Goal: Information Seeking & Learning: Understand process/instructions

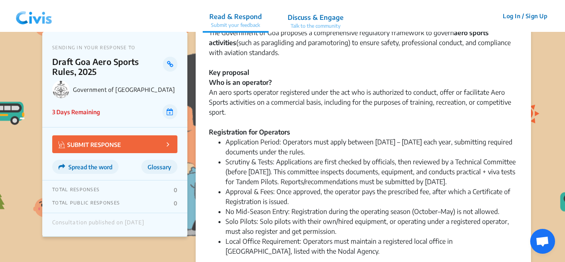
scroll to position [83, 0]
drag, startPoint x: 410, startPoint y: 102, endPoint x: 227, endPoint y: 113, distance: 183.2
click at [227, 113] on div "The Government of Goa has released the Draft Goa Aero Sports Rules, 2025 and is…" at bounding box center [363, 62] width 309 height 149
copy div "training, recreation, or competitive sport."
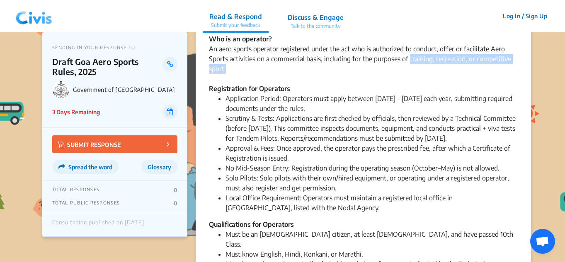
scroll to position [124, 0]
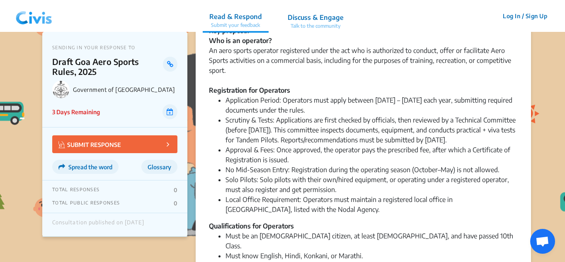
click at [351, 109] on li "Application Period: Operators must apply between [DATE] – [DATE] each year, sub…" at bounding box center [372, 105] width 292 height 20
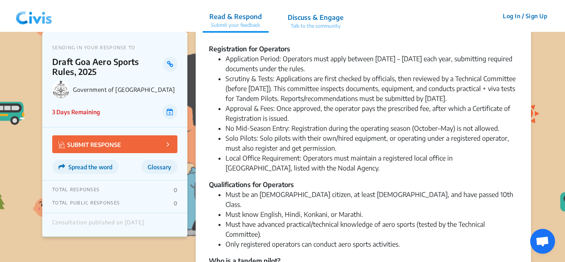
scroll to position [207, 0]
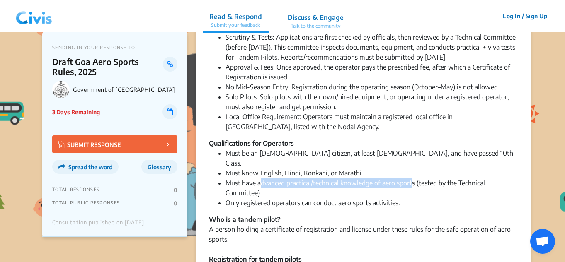
drag, startPoint x: 262, startPoint y: 173, endPoint x: 412, endPoint y: 176, distance: 150.9
click at [412, 178] on li "Must have advanced practical/technical knowledge of aero sports (tested by the …" at bounding box center [372, 188] width 292 height 20
click at [274, 183] on li "Must have advanced practical/technical knowledge of aero sports (tested by the …" at bounding box center [372, 188] width 292 height 20
drag, startPoint x: 258, startPoint y: 174, endPoint x: 415, endPoint y: 175, distance: 156.7
click at [415, 178] on li "Must have advanced practical/technical knowledge of aero sports (tested by the …" at bounding box center [372, 188] width 292 height 20
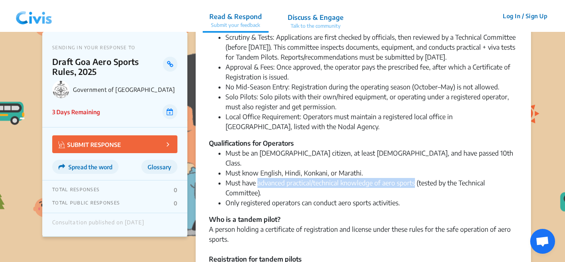
copy li "advanced practical/technical knowledge of aero sports"
click at [304, 125] on li "Local Office Requirement: Operators must maintain a registered local office in …" at bounding box center [372, 122] width 292 height 20
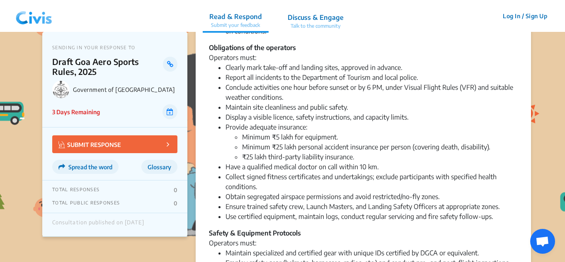
scroll to position [859, 0]
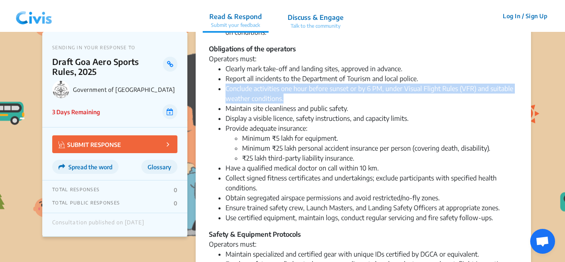
drag, startPoint x: 224, startPoint y: 75, endPoint x: 293, endPoint y: 92, distance: 70.9
click at [293, 92] on ul "Clearly mark take-off and landing sites, approved in advance. Report all incide…" at bounding box center [363, 143] width 309 height 159
copy li "Conclude activities one hour before sunset or by 6 PM, under Visual Flight Rule…"
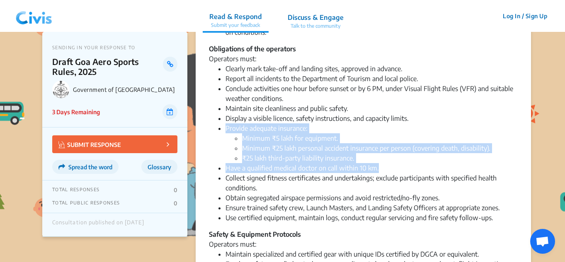
drag, startPoint x: 226, startPoint y: 119, endPoint x: 382, endPoint y: 156, distance: 160.2
click at [382, 156] on ul "Clearly mark take-off and landing sites, approved in advance. Report all incide…" at bounding box center [363, 143] width 309 height 159
copy ul "Provide adequate insurance: Minimum ₹5 lakh for equipment. Minimum ₹25 lakh per…"
